Goal: Navigation & Orientation: Find specific page/section

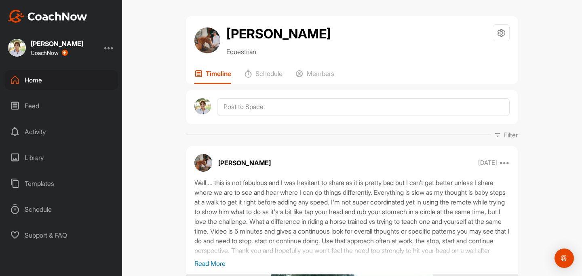
click at [34, 83] on div "Home" at bounding box center [61, 80] width 114 height 20
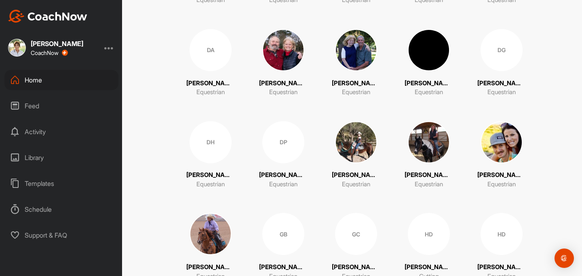
scroll to position [514, 0]
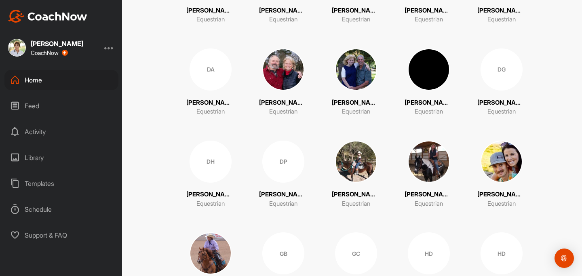
click at [435, 60] on img at bounding box center [429, 69] width 42 height 42
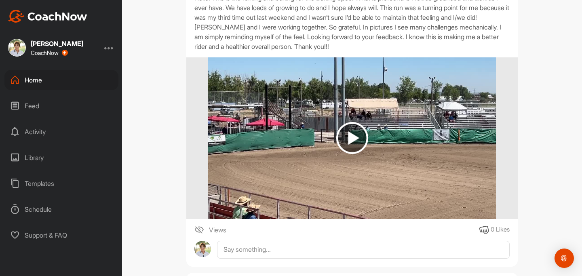
scroll to position [181, 0]
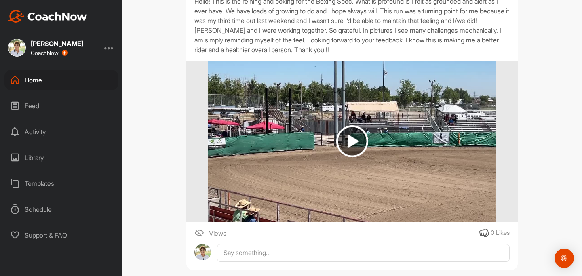
click at [349, 157] on img at bounding box center [352, 141] width 32 height 32
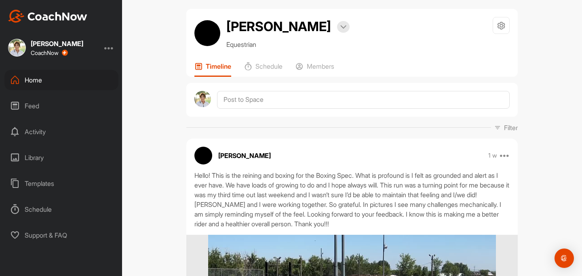
scroll to position [8, 0]
